Goal: Use online tool/utility: Utilize a website feature to perform a specific function

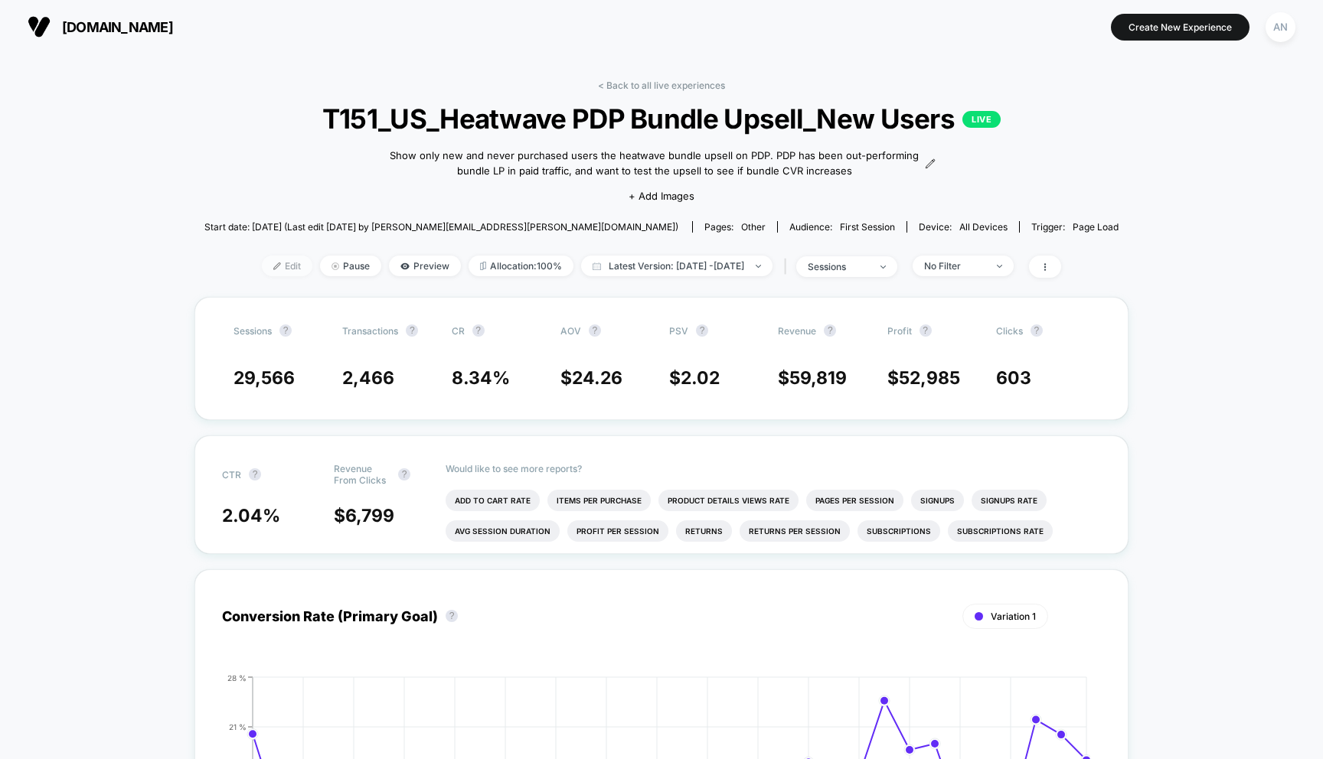
click at [262, 260] on span "Edit" at bounding box center [287, 266] width 51 height 21
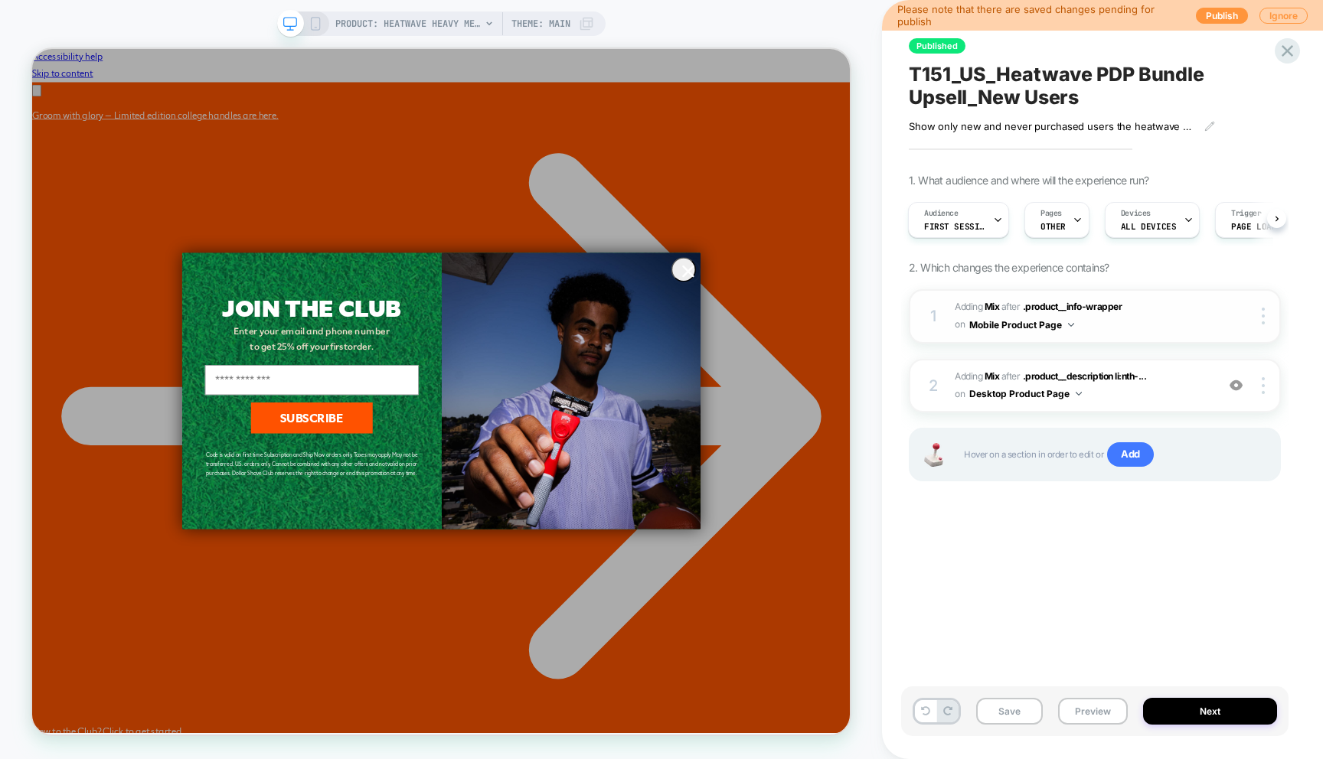
scroll to position [0, 1659]
click at [981, 223] on span "First Session" at bounding box center [954, 226] width 61 height 11
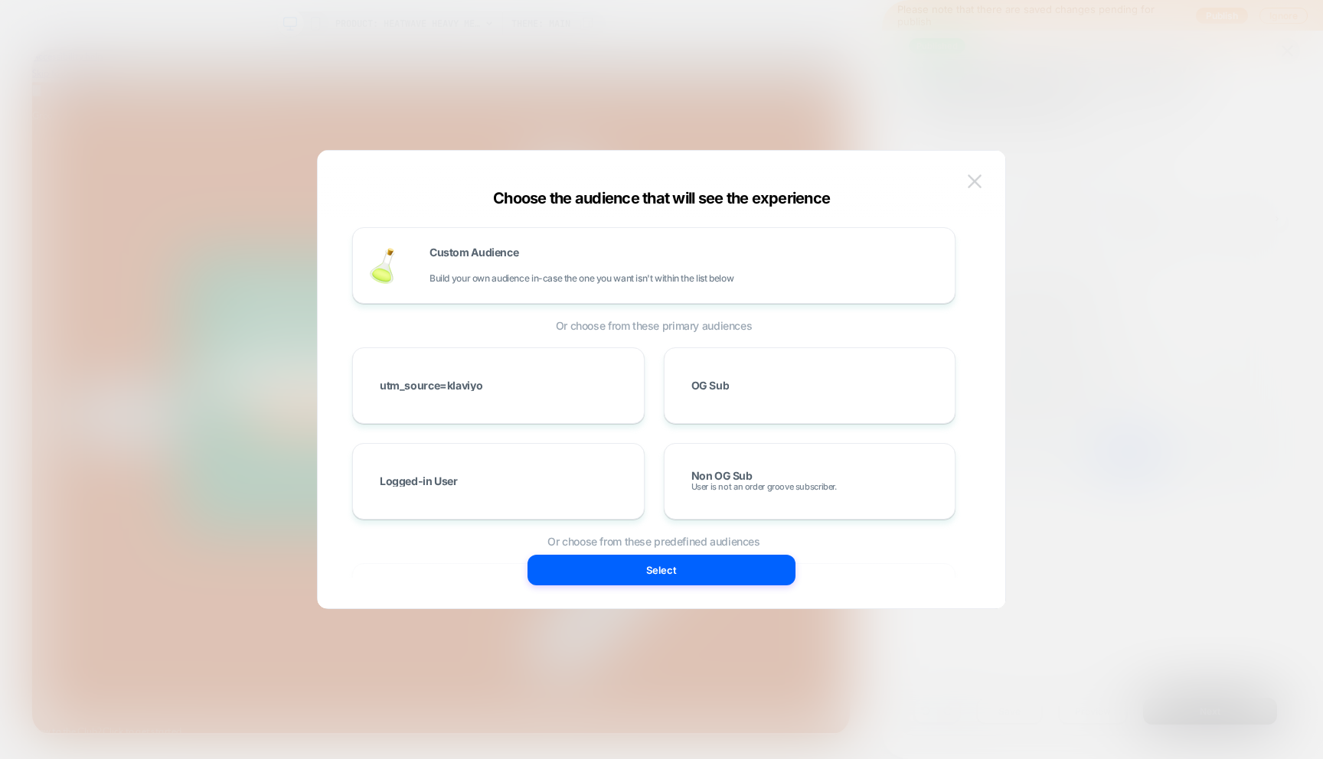
click at [976, 178] on img at bounding box center [974, 181] width 14 height 13
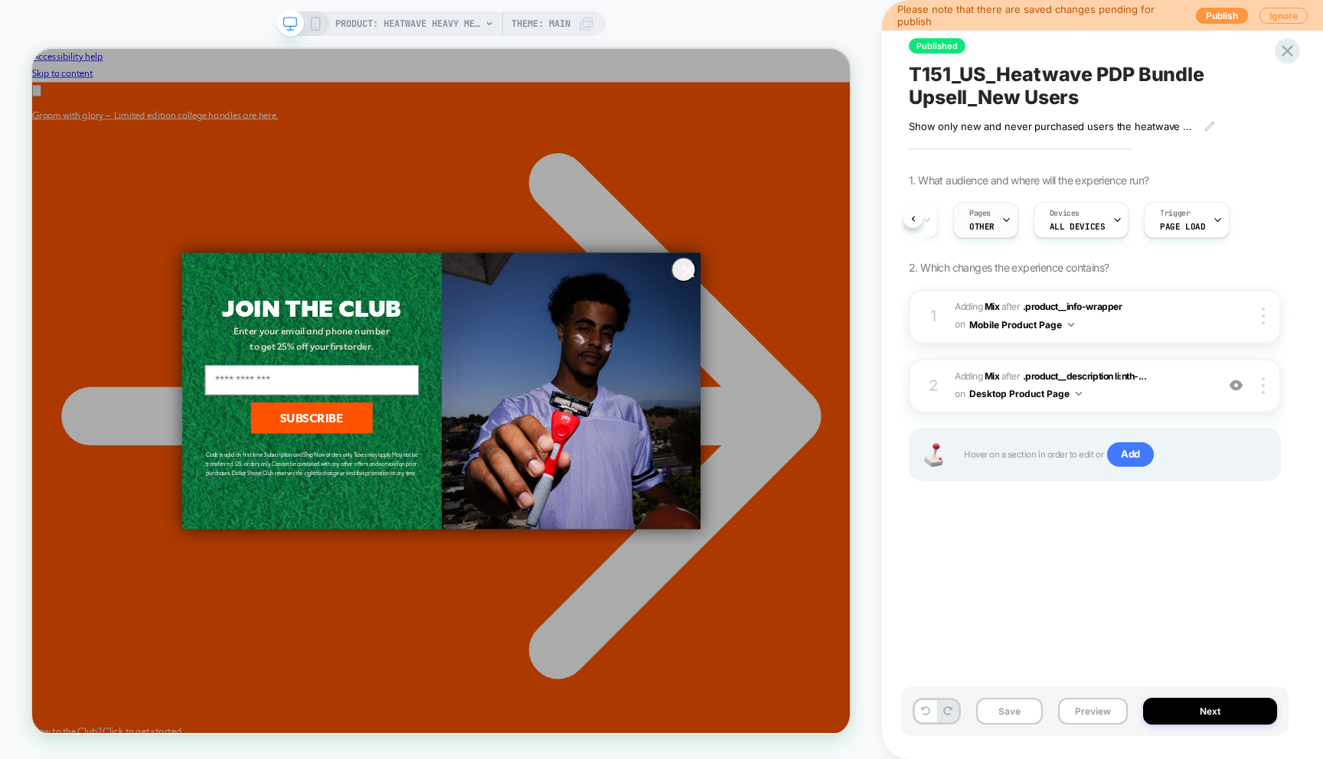
click at [994, 223] on div "Pages OTHER" at bounding box center [982, 220] width 56 height 34
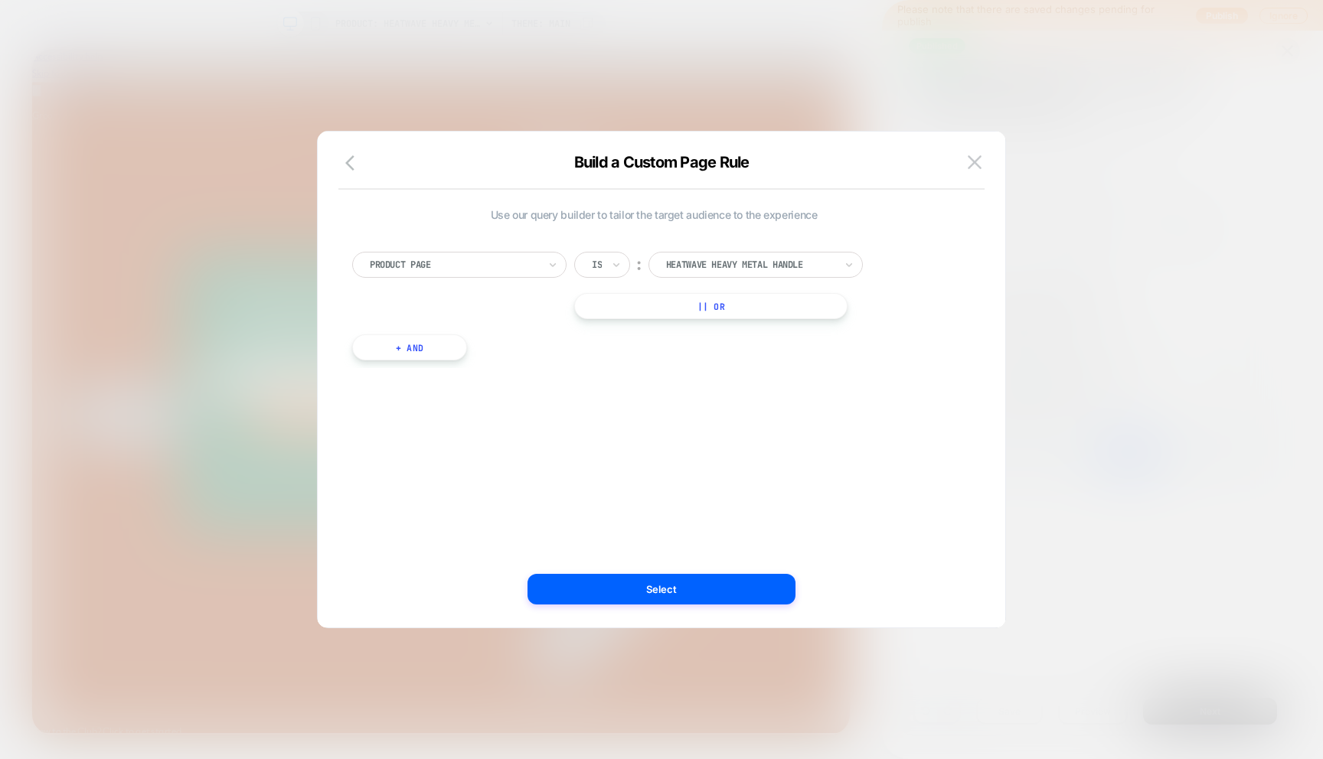
scroll to position [0, 0]
click at [978, 160] on img at bounding box center [974, 161] width 14 height 13
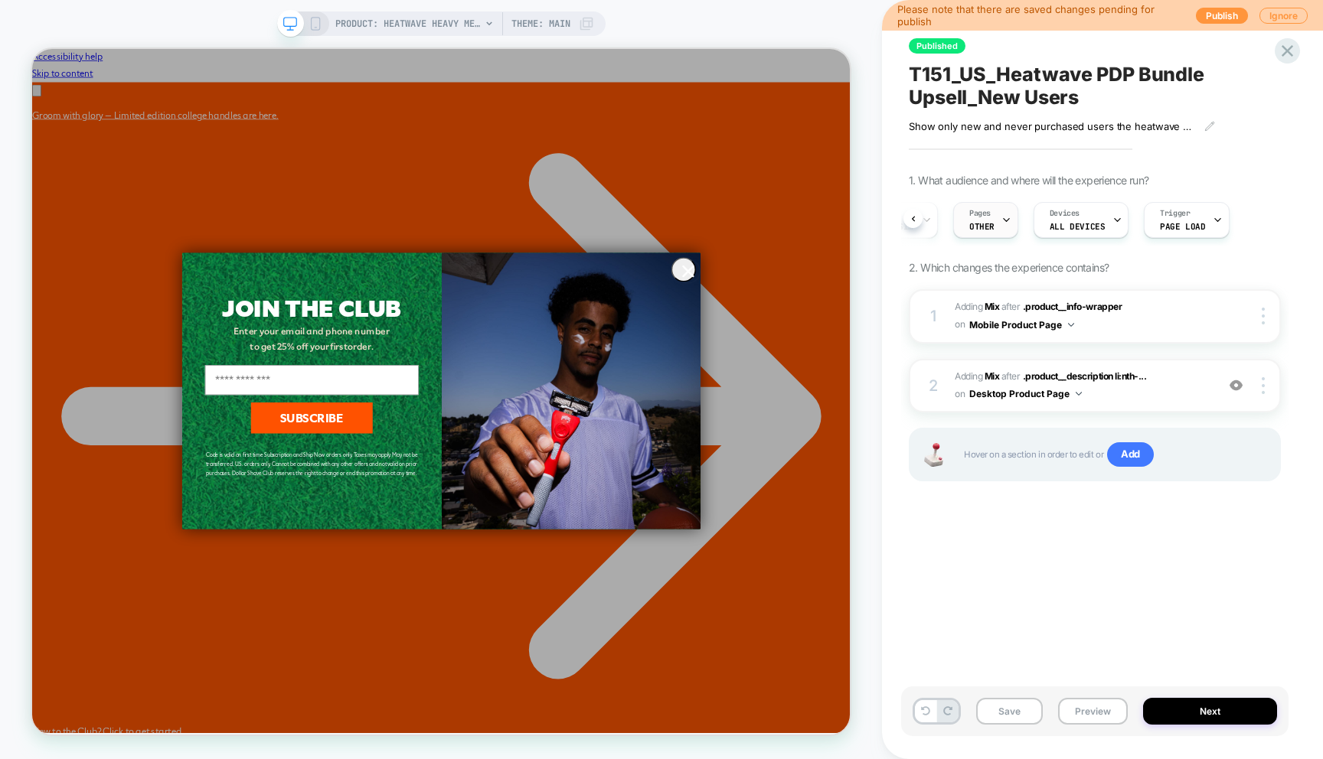
click at [988, 217] on span "Pages" at bounding box center [979, 213] width 21 height 11
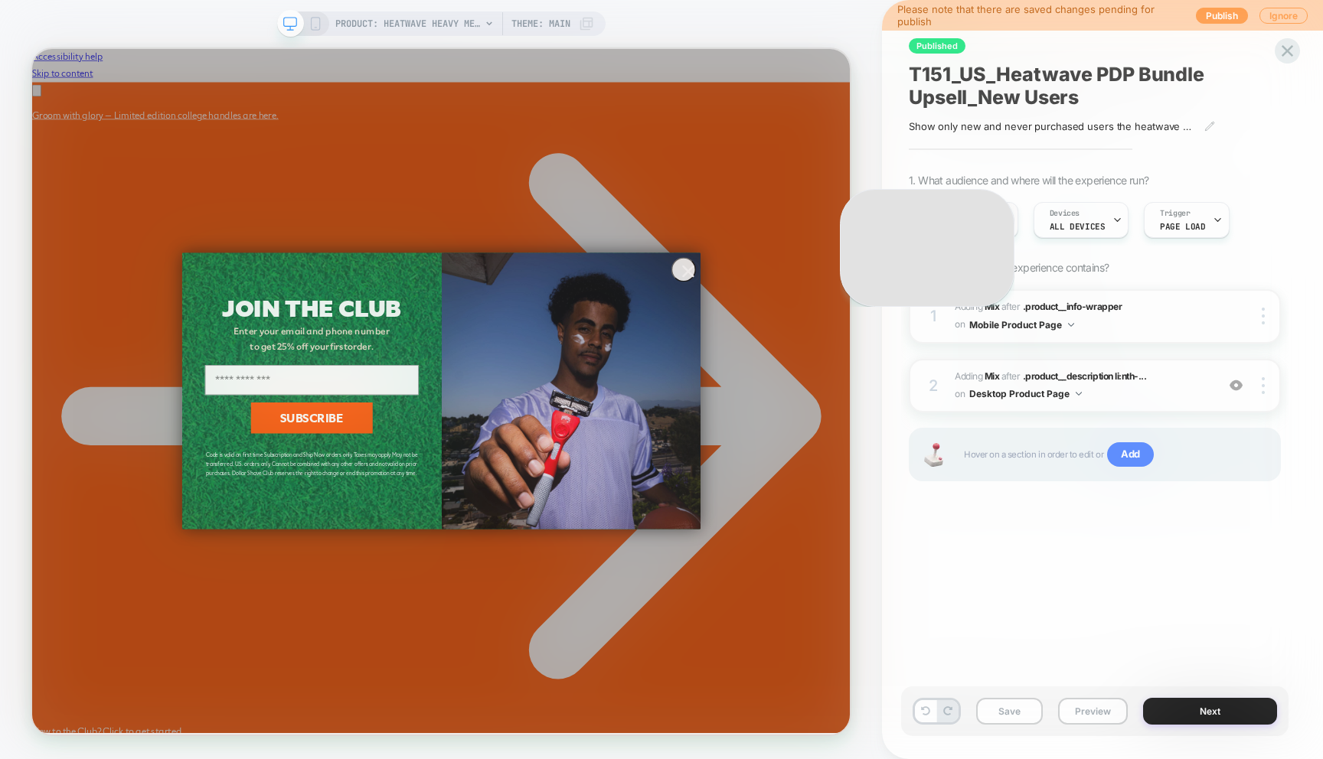
scroll to position [0, 830]
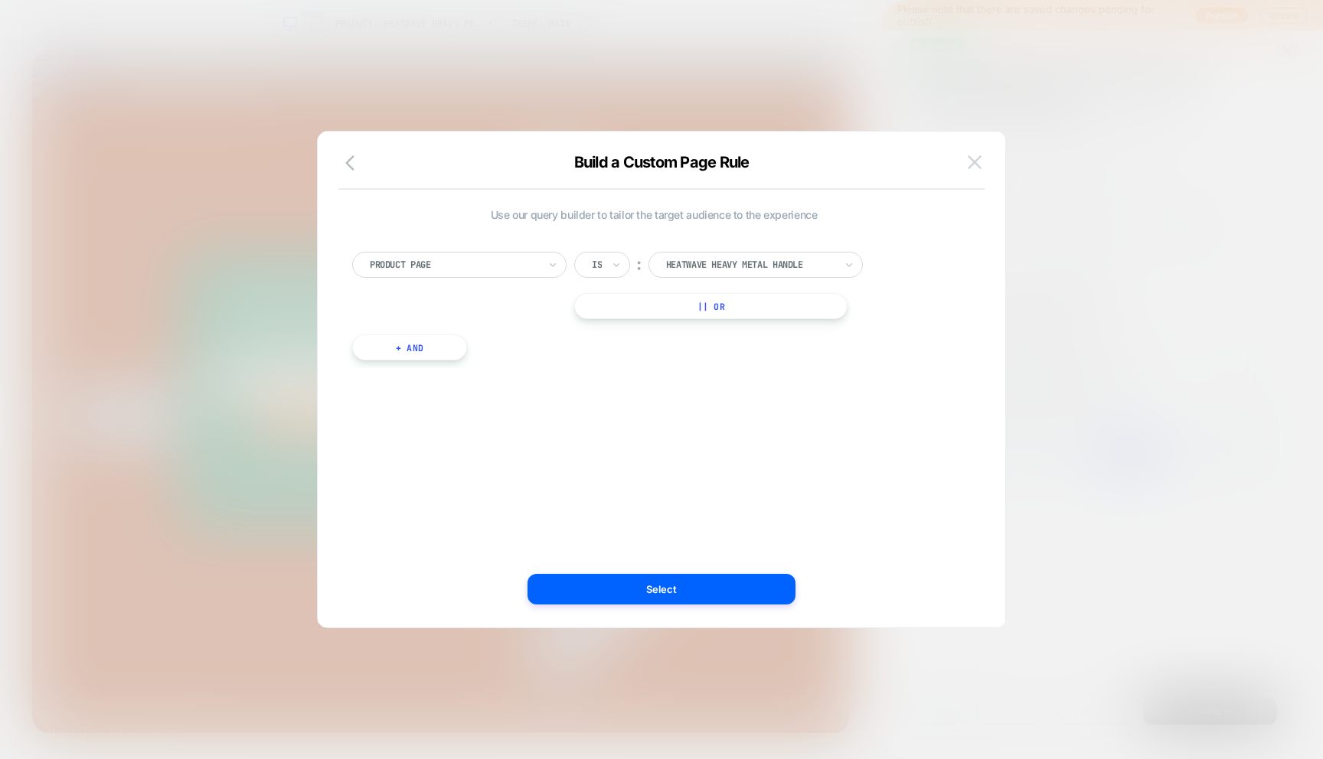
click at [976, 161] on img at bounding box center [974, 161] width 14 height 13
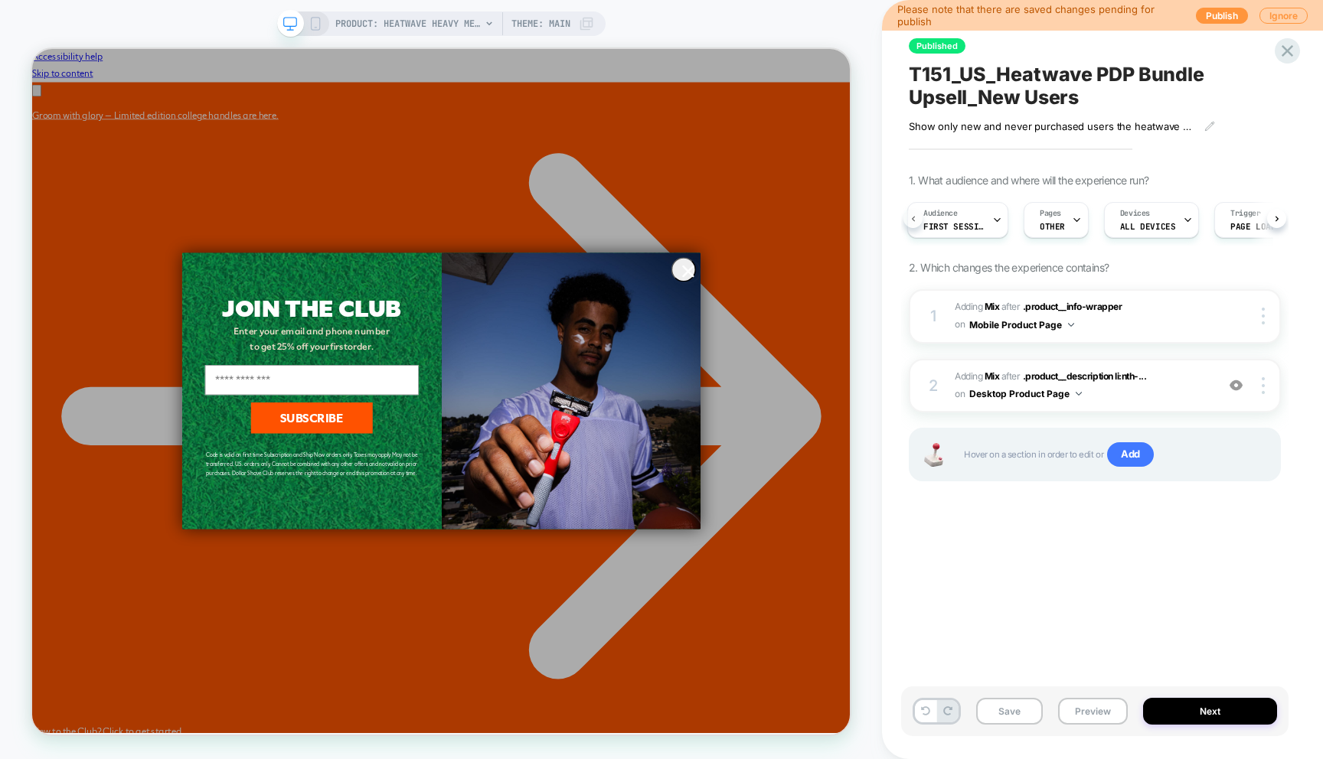
scroll to position [0, 1659]
click at [980, 214] on div "Audience First Session" at bounding box center [954, 220] width 92 height 34
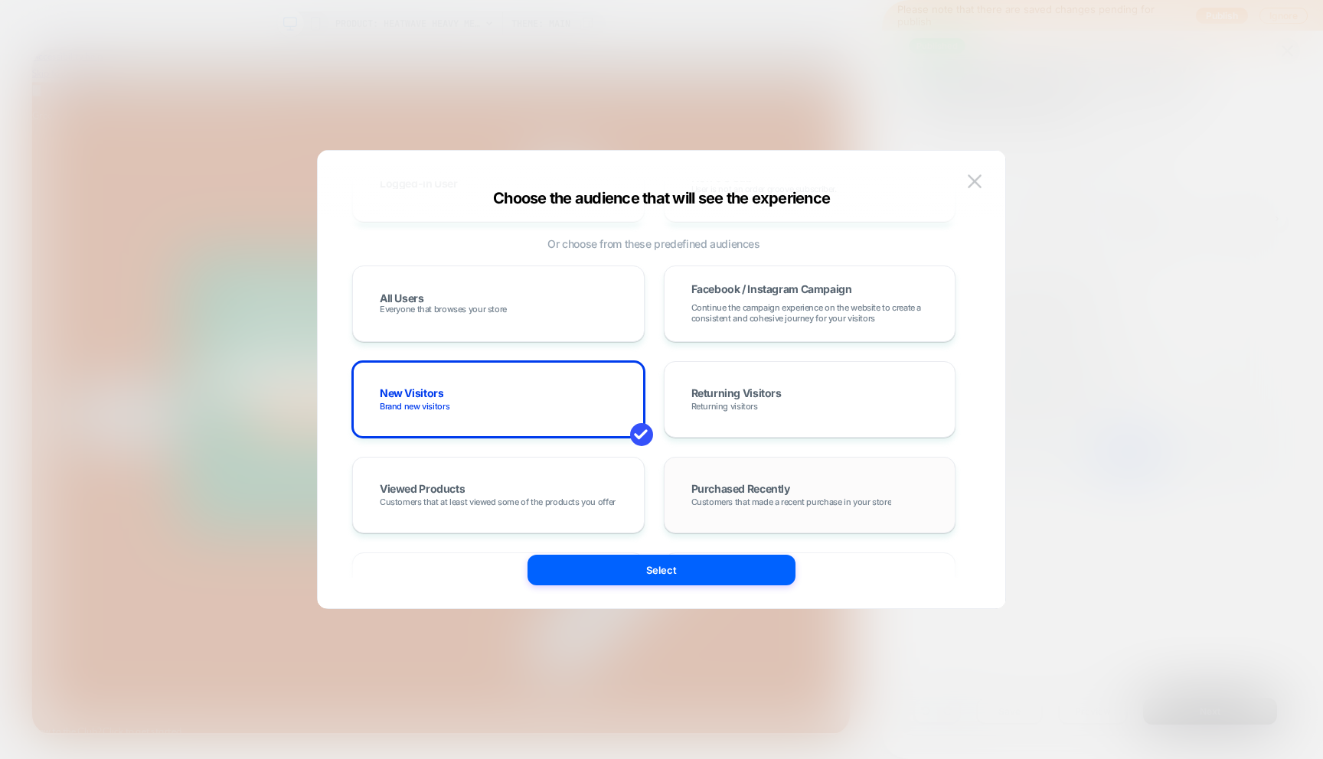
scroll to position [292, 0]
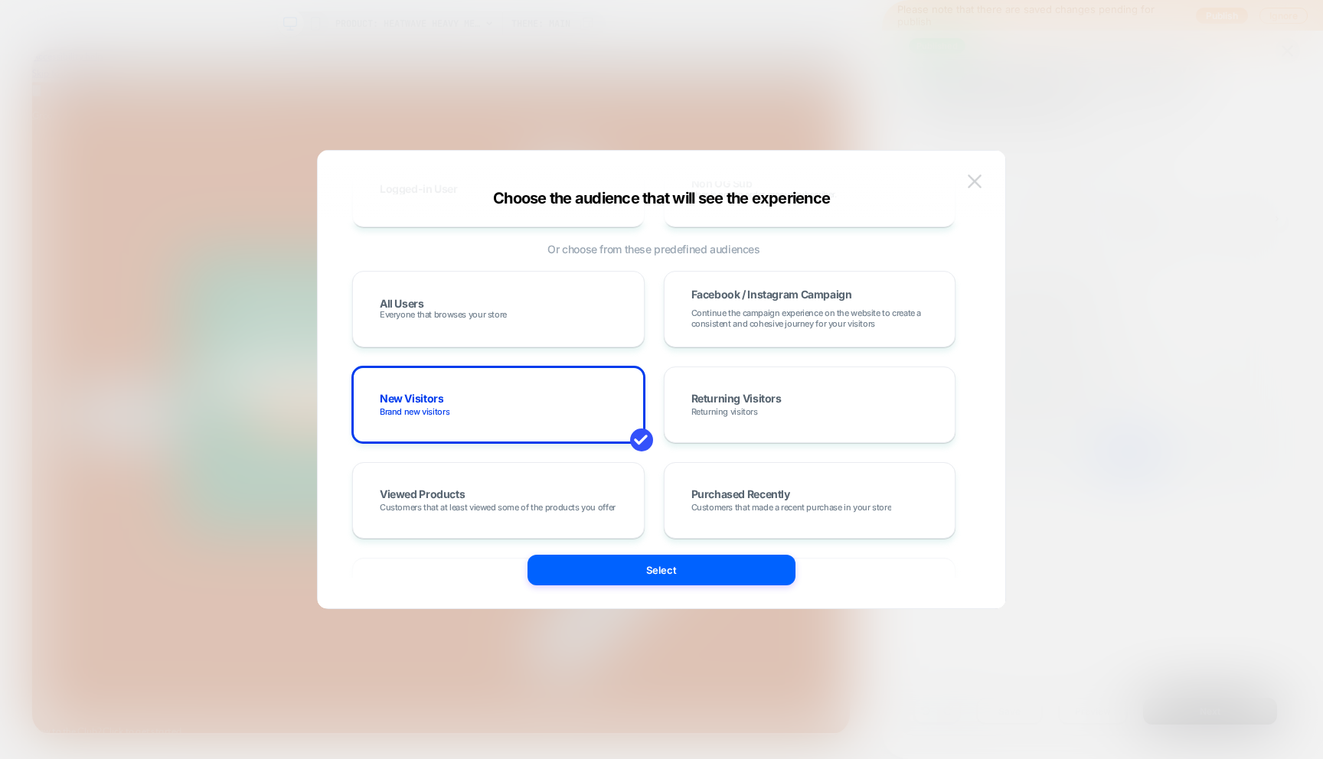
click at [966, 181] on button at bounding box center [974, 181] width 23 height 23
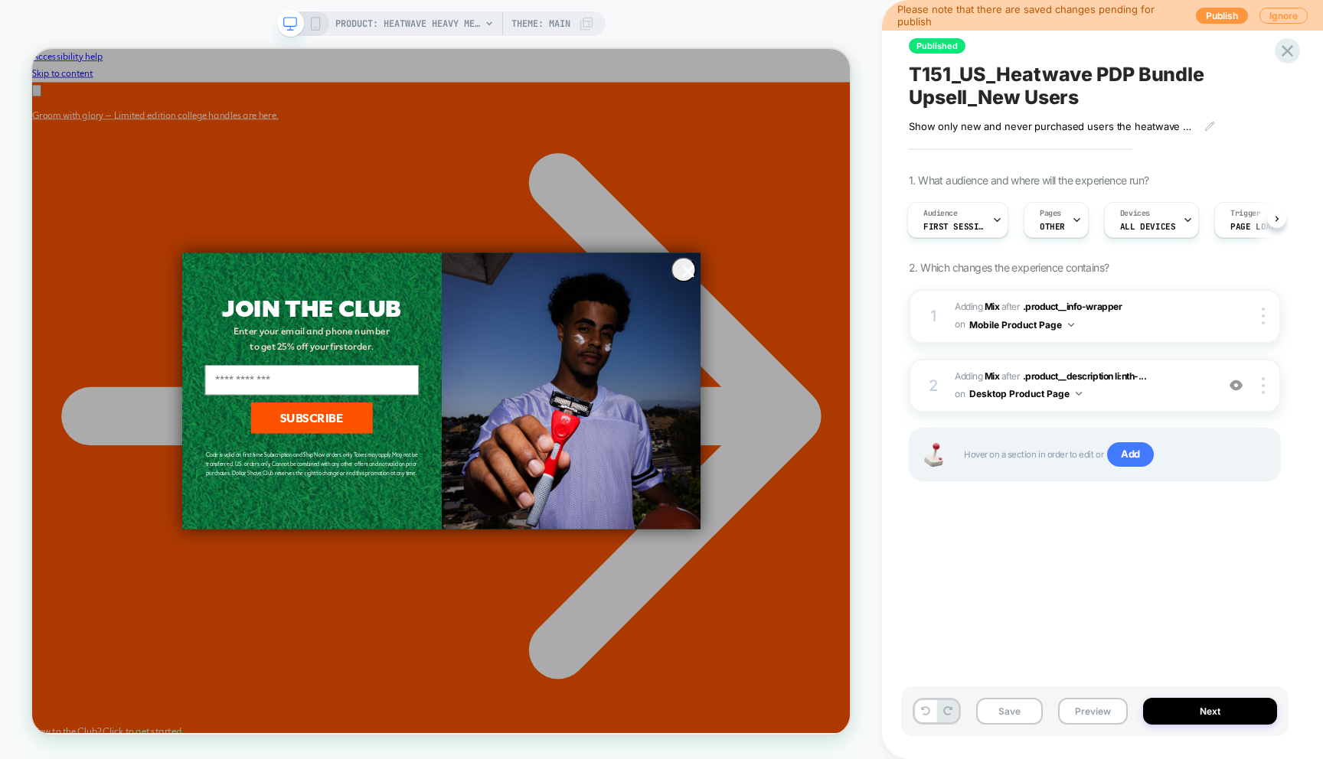
scroll to position [0, 0]
